Goal: Task Accomplishment & Management: Manage account settings

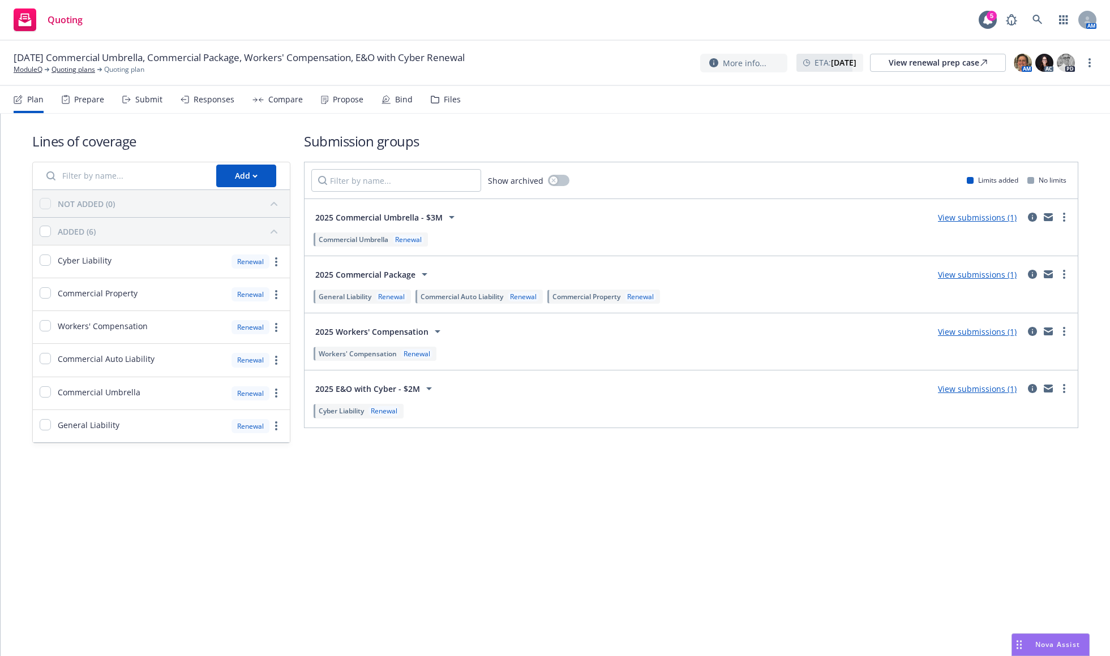
click at [387, 103] on div "Bind" at bounding box center [396, 99] width 31 height 27
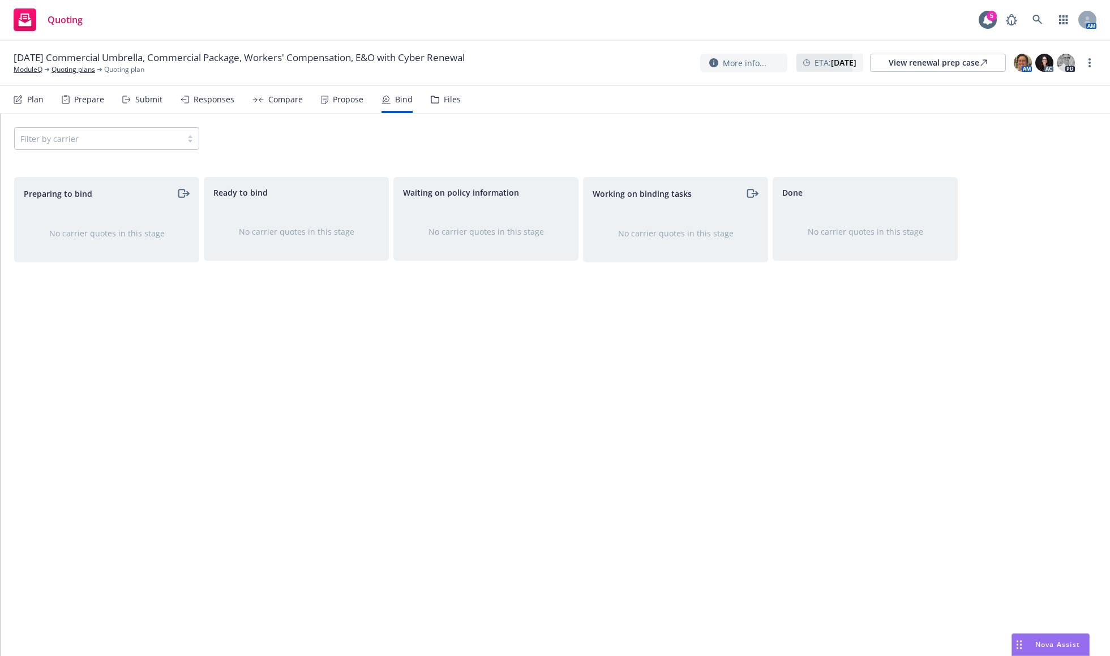
click at [350, 101] on div "Propose" at bounding box center [348, 99] width 31 height 9
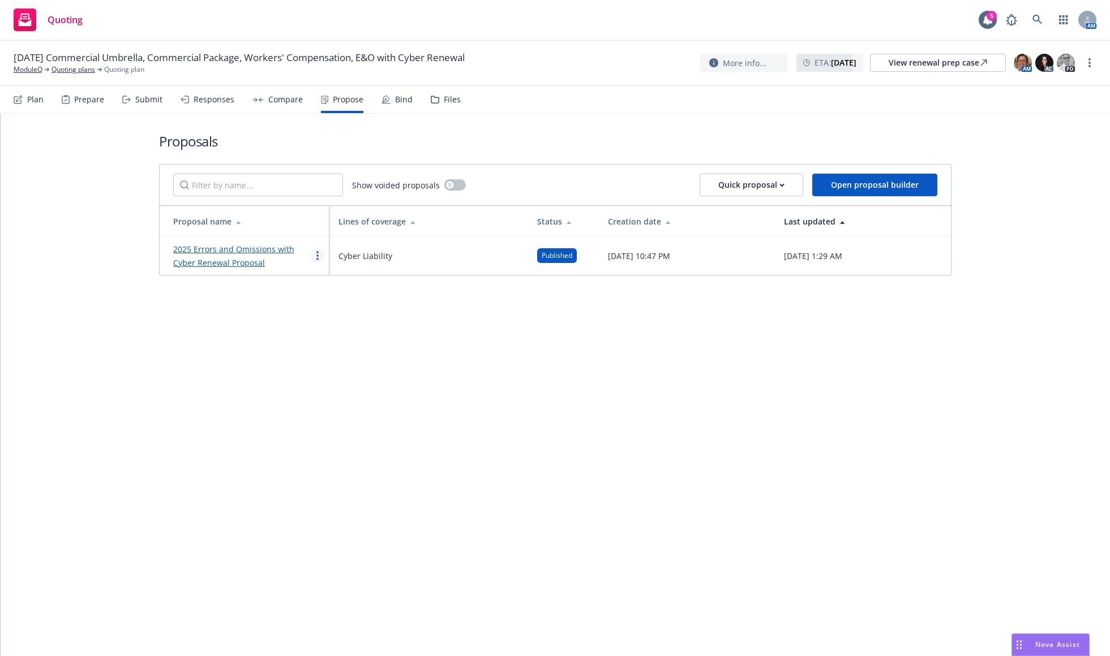
click at [317, 255] on circle "more" at bounding box center [317, 256] width 2 height 2
click at [353, 326] on span "Log client response" at bounding box center [361, 328] width 101 height 11
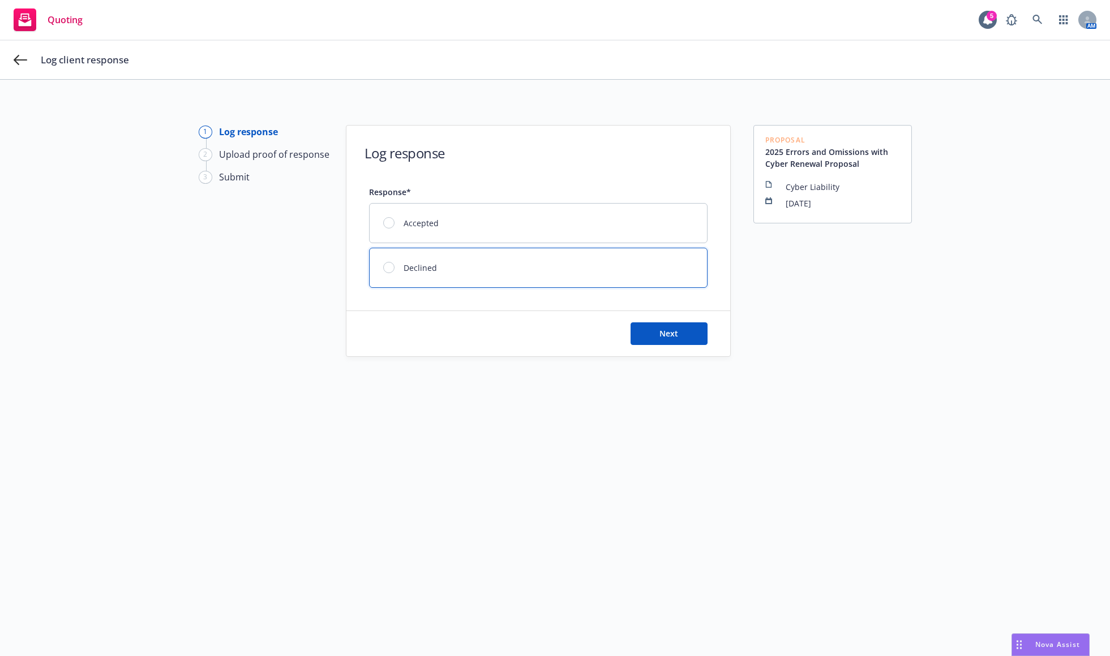
click at [438, 268] on div "Declined" at bounding box center [538, 267] width 337 height 39
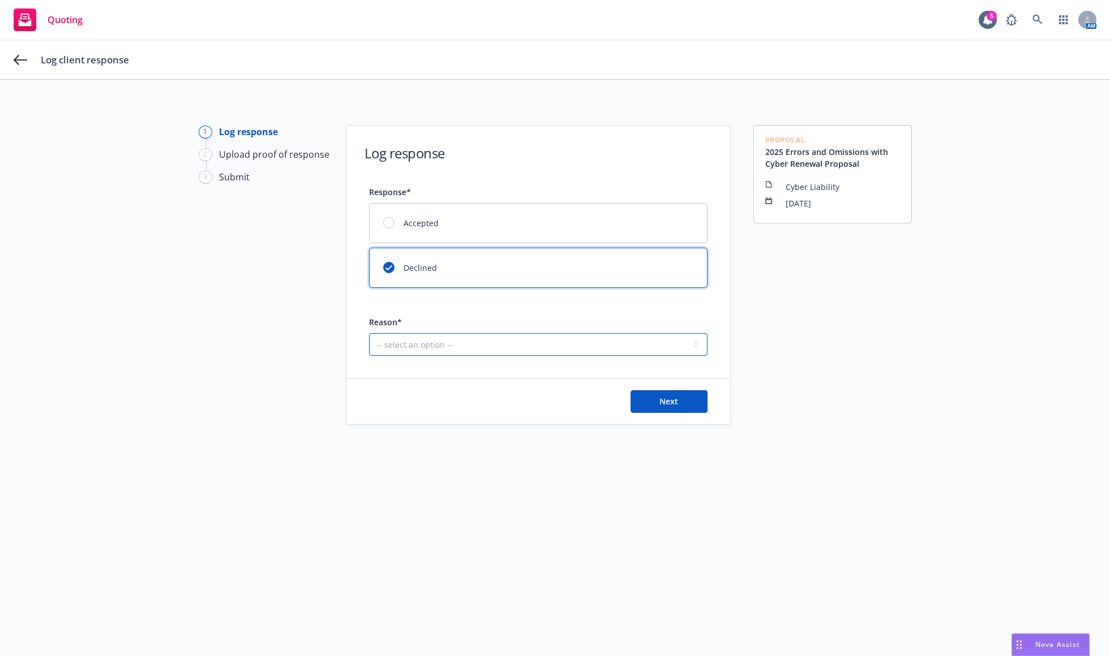
click at [586, 342] on select "-- select an option -- Client decided to stay with incumbent brokerage Client l…" at bounding box center [538, 344] width 338 height 23
select select "CLIENT_NO_LONGER_NEEDS_COVERAGE"
click at [369, 333] on select "-- select an option -- Client decided to stay with incumbent brokerage Client l…" at bounding box center [538, 344] width 338 height 23
click at [659, 404] on span "Next" at bounding box center [668, 401] width 19 height 11
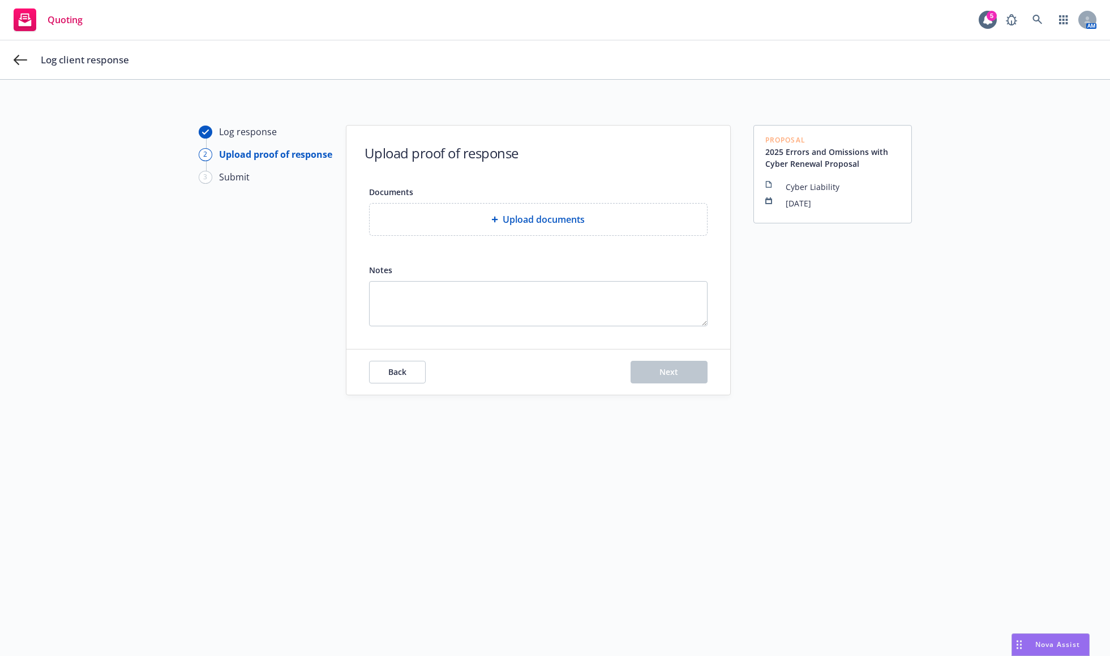
click at [533, 226] on div "Upload documents" at bounding box center [538, 220] width 337 height 32
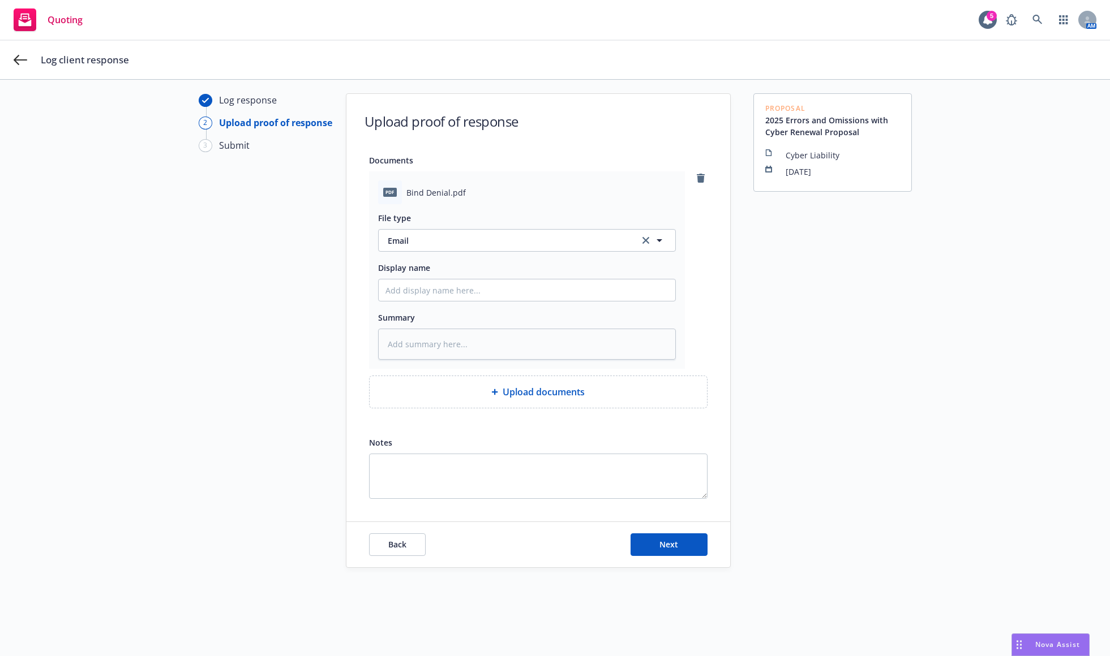
scroll to position [41, 0]
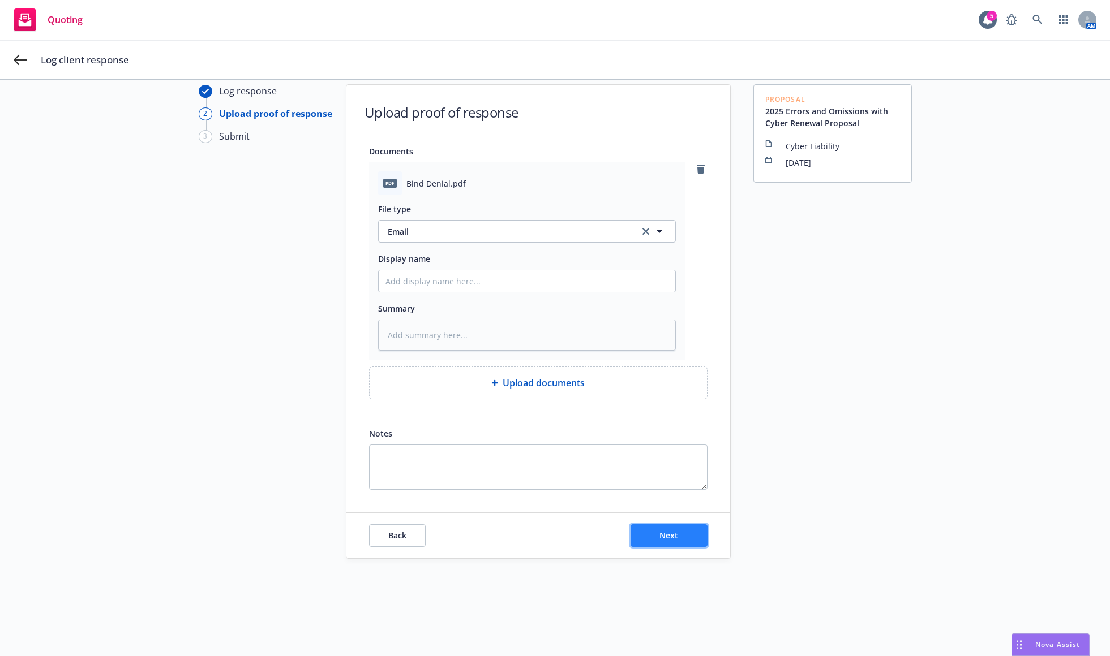
click at [659, 531] on span "Next" at bounding box center [668, 535] width 19 height 11
type textarea "x"
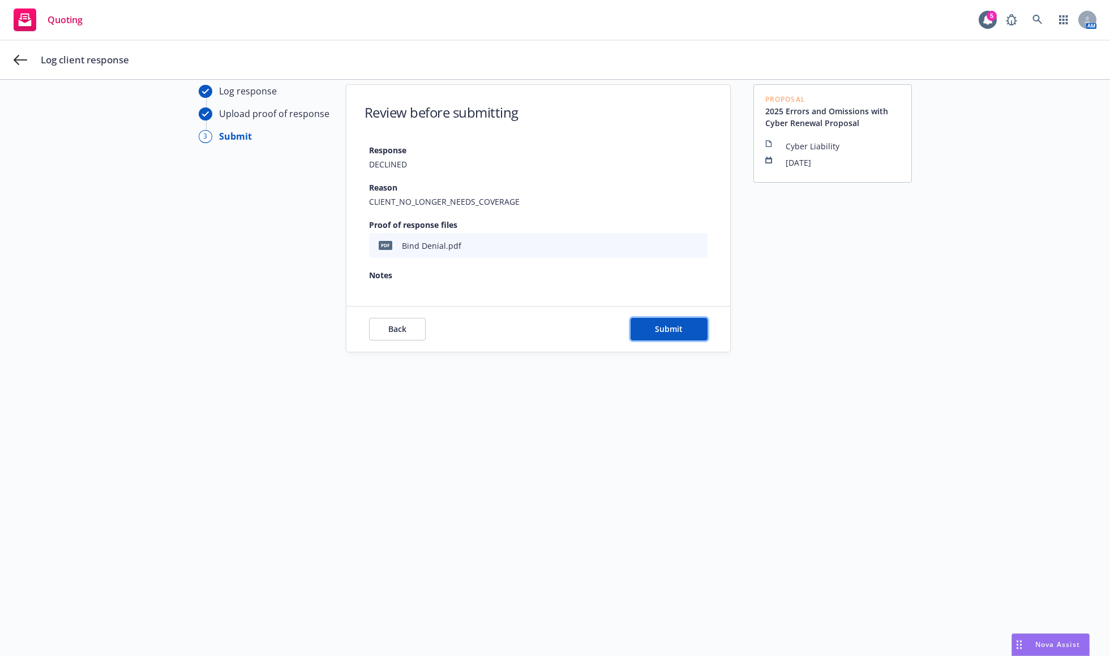
click at [640, 333] on button "Submit" at bounding box center [668, 329] width 77 height 23
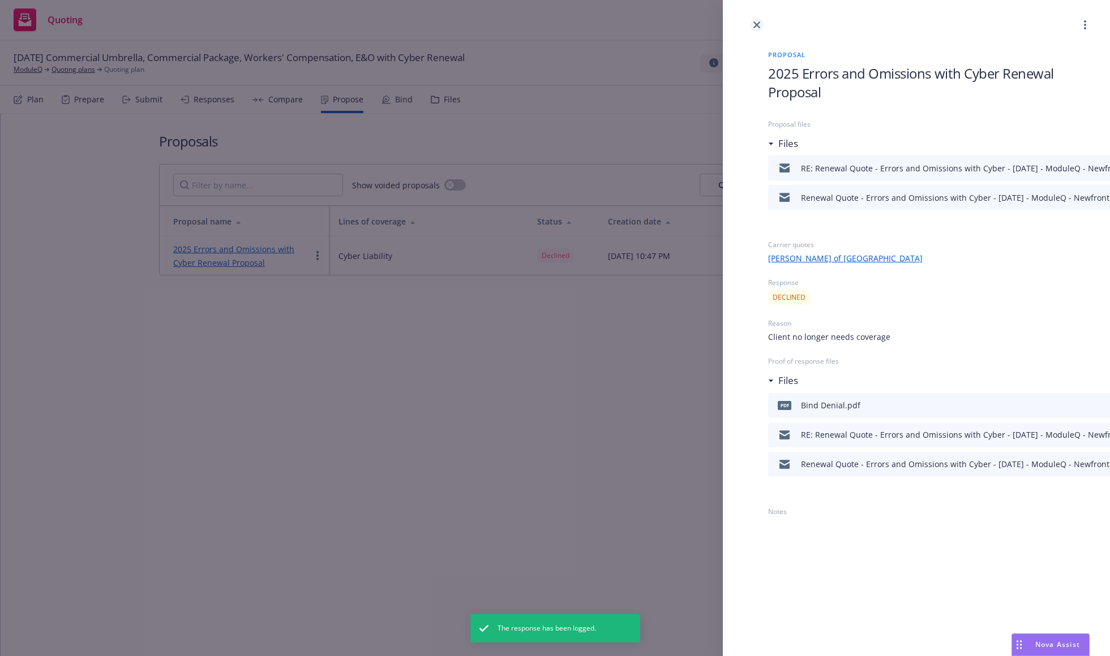
click at [761, 23] on link "close" at bounding box center [757, 25] width 14 height 14
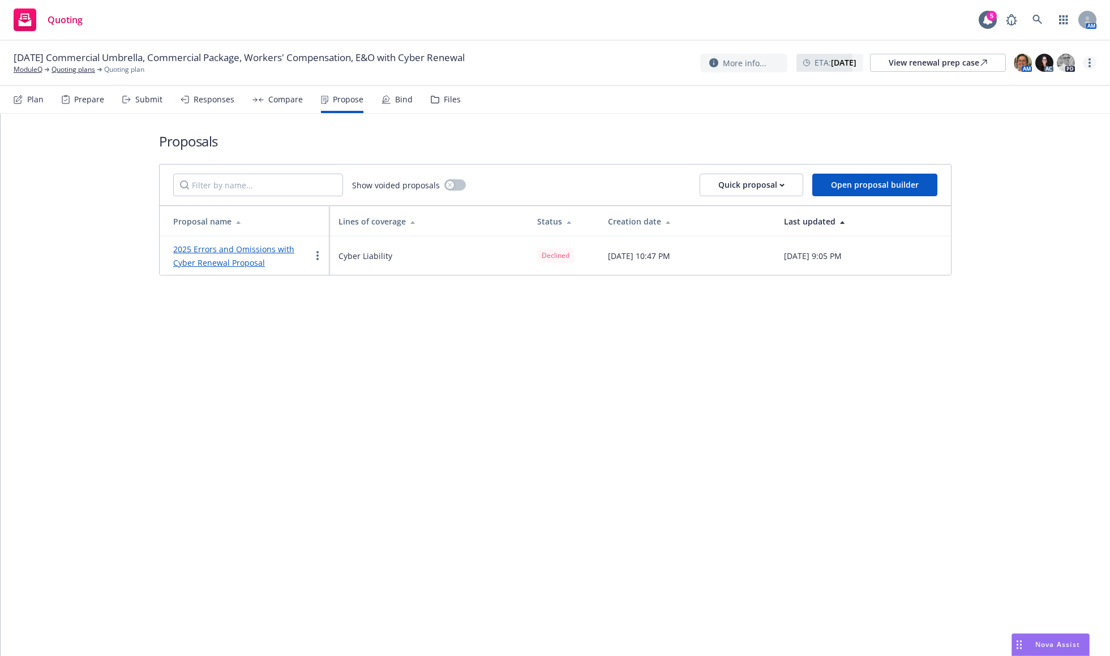
click at [1088, 66] on icon "more" at bounding box center [1089, 62] width 2 height 9
click at [1046, 174] on link "Archive quoting plan" at bounding box center [1032, 176] width 126 height 23
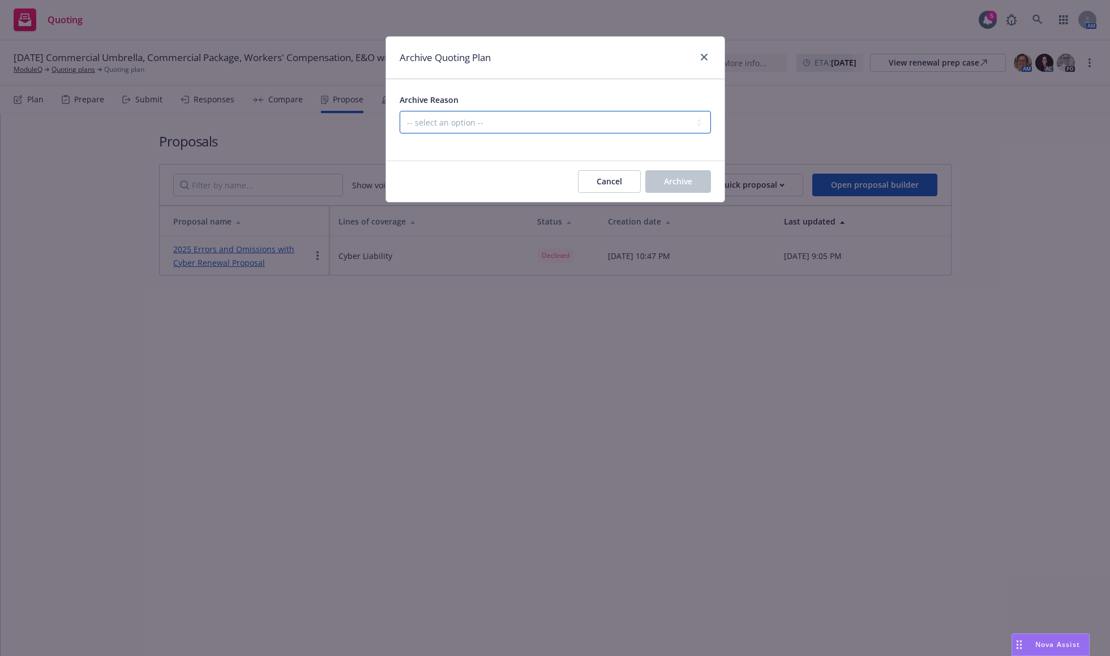
click at [670, 124] on select "-- select an option -- All policies in this renewal plan are auto-renewed Creat…" at bounding box center [555, 122] width 311 height 23
select select "ARCHIVED_RENEWAL_CANCELED"
click at [400, 111] on select "-- select an option -- All policies in this renewal plan are auto-renewed Creat…" at bounding box center [555, 122] width 311 height 23
click at [680, 181] on span "Archive" at bounding box center [678, 181] width 28 height 11
